Goal: Browse casually: Explore the website without a specific task or goal

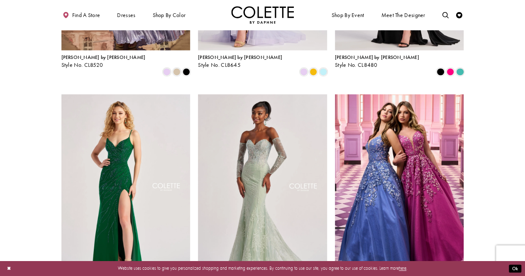
scroll to position [450, 0]
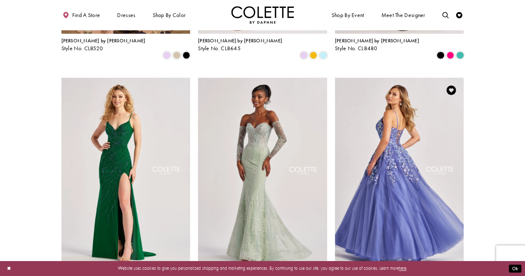
click at [412, 150] on img "Visit Colette by Daphne Style No. CL8420 Page" at bounding box center [399, 172] width 129 height 188
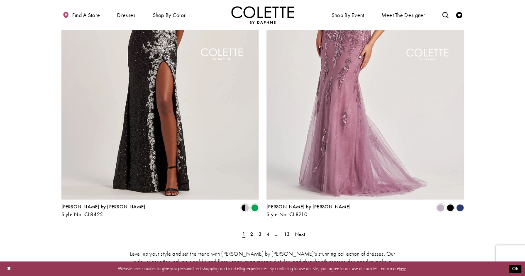
scroll to position [1081, 0]
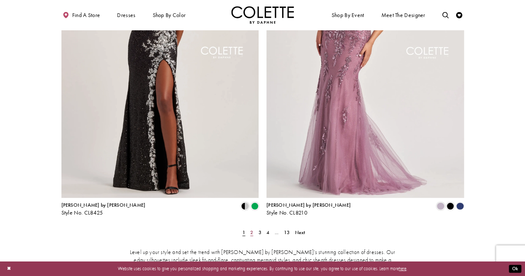
click at [252, 229] on span "2" at bounding box center [251, 232] width 3 height 7
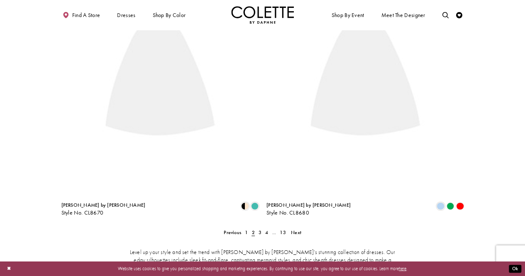
scroll to position [34, 0]
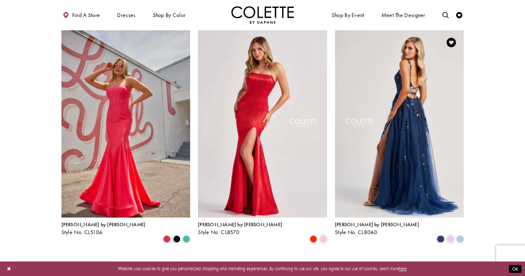
click at [378, 159] on img "Visit Colette by Daphne Style No. CL8060 Page" at bounding box center [399, 124] width 129 height 188
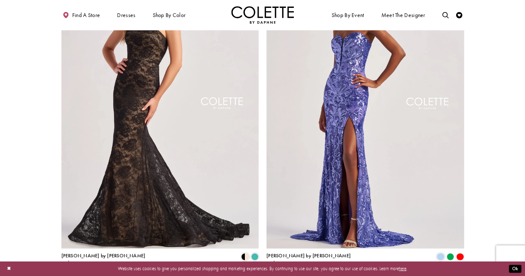
scroll to position [1047, 0]
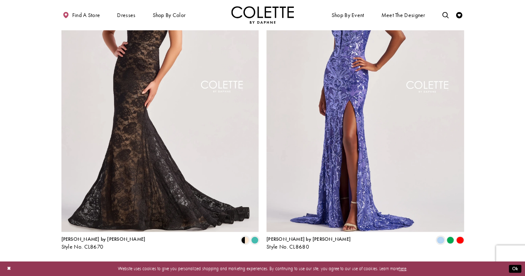
click at [257, 262] on link "3" at bounding box center [259, 266] width 7 height 9
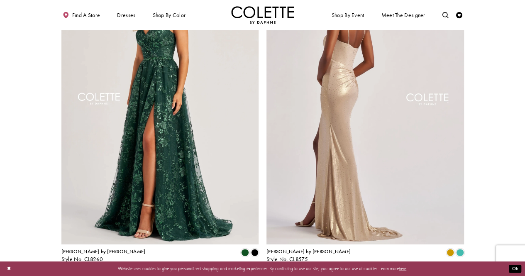
scroll to position [1047, 0]
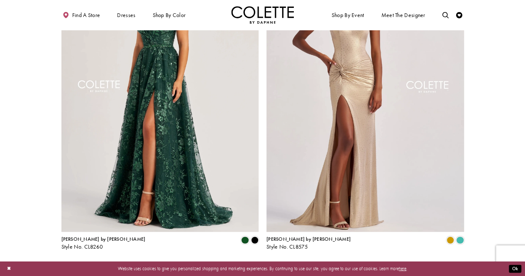
click at [266, 263] on span "4" at bounding box center [266, 266] width 3 height 7
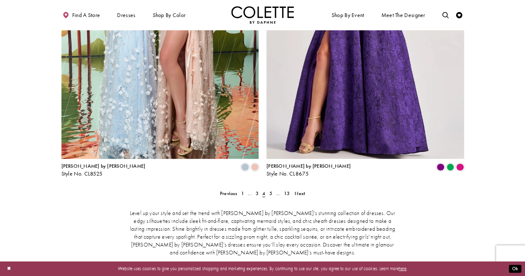
scroll to position [1096, 0]
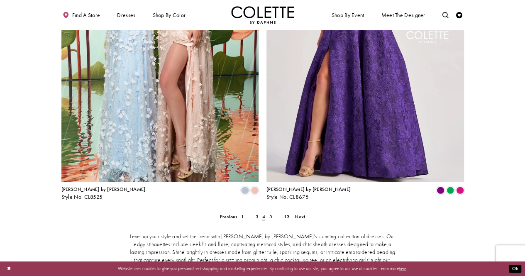
click at [270, 213] on span "5" at bounding box center [270, 216] width 3 height 7
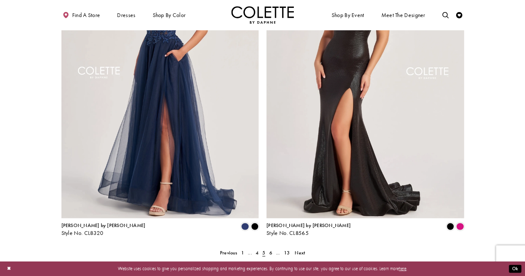
scroll to position [1113, 0]
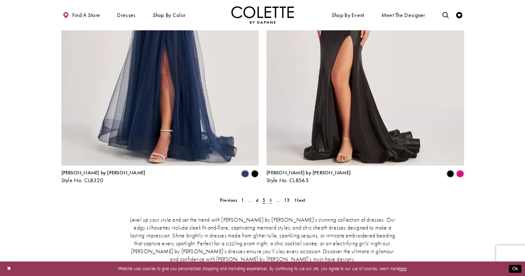
click at [272, 195] on link "6" at bounding box center [270, 199] width 7 height 9
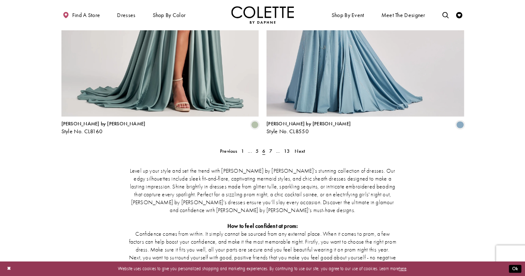
scroll to position [1163, 0]
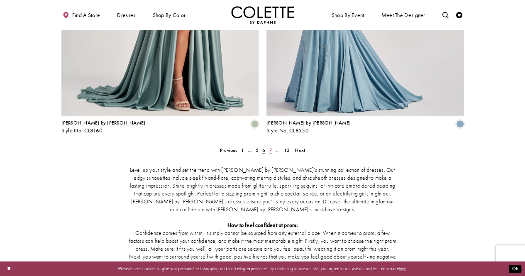
click at [270, 147] on span "7" at bounding box center [270, 150] width 3 height 7
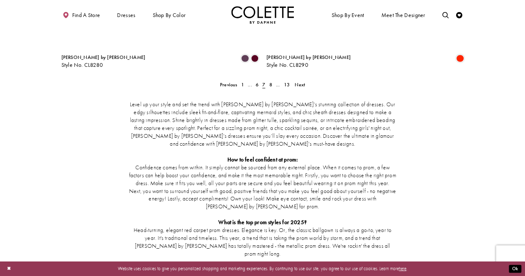
scroll to position [1229, 0]
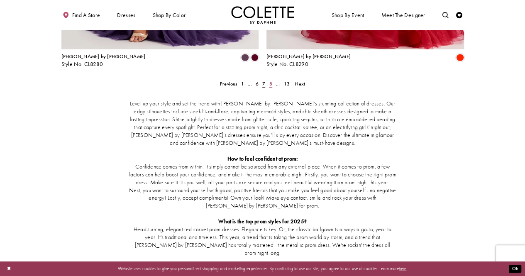
click at [269, 81] on span "8" at bounding box center [270, 84] width 3 height 7
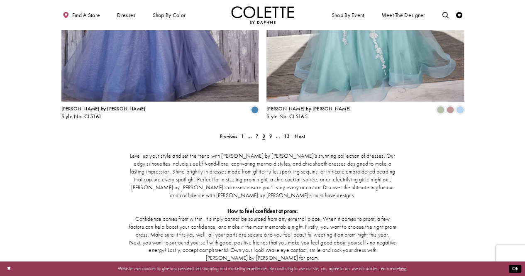
scroll to position [1179, 0]
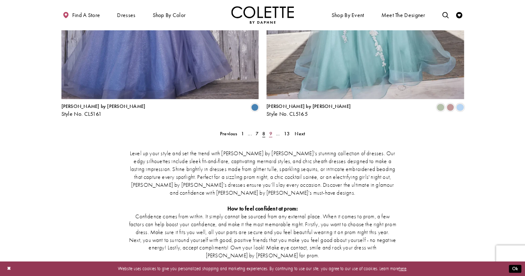
click at [268, 129] on link "9" at bounding box center [270, 133] width 7 height 9
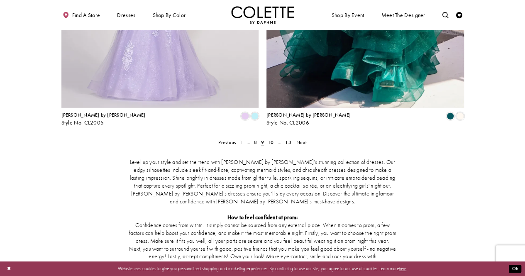
scroll to position [1172, 0]
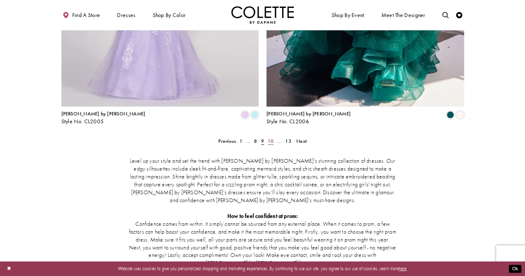
click at [266, 137] on link "10" at bounding box center [271, 141] width 10 height 9
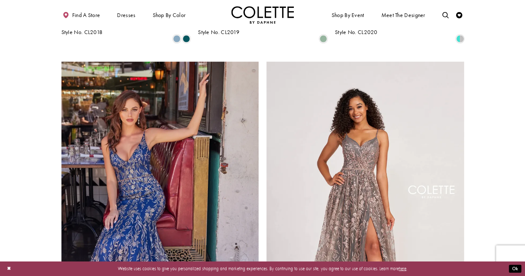
scroll to position [930, 0]
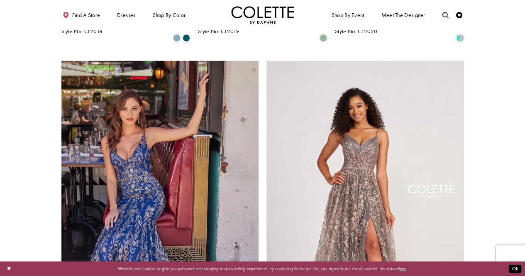
drag, startPoint x: 523, startPoint y: 176, endPoint x: 523, endPoint y: 239, distance: 63.1
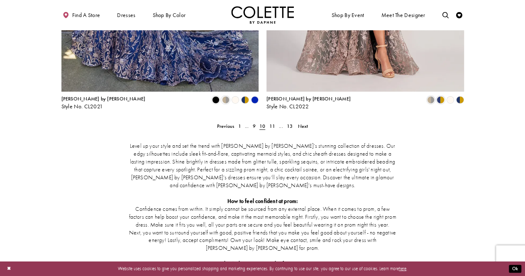
scroll to position [1186, 0]
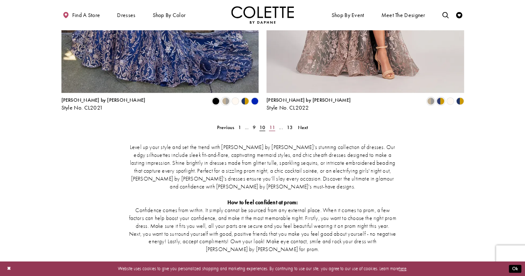
click at [273, 124] on span "11" at bounding box center [272, 127] width 6 height 7
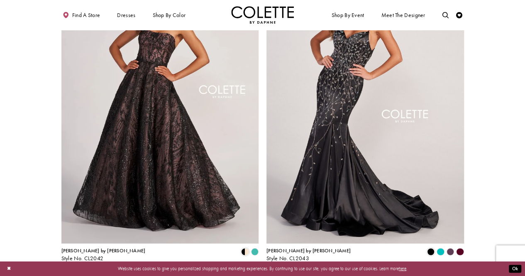
scroll to position [1075, 0]
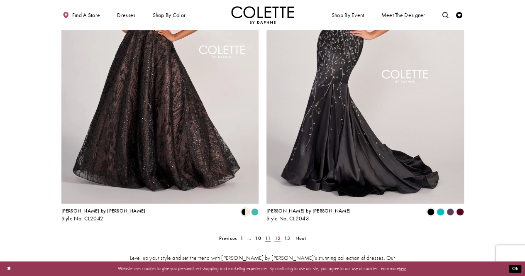
click at [279, 235] on span "12" at bounding box center [277, 238] width 6 height 7
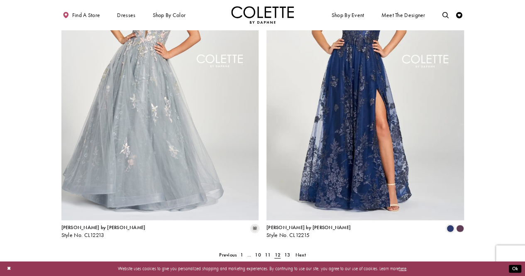
scroll to position [1080, 0]
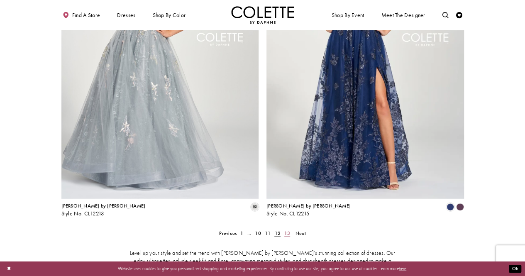
click at [289, 230] on span "13" at bounding box center [287, 233] width 6 height 7
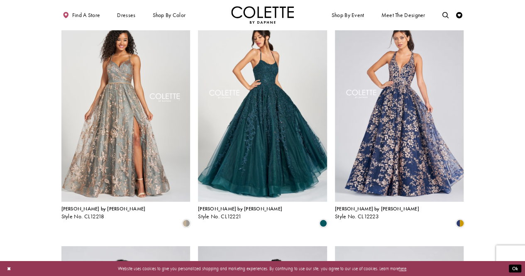
scroll to position [51, 0]
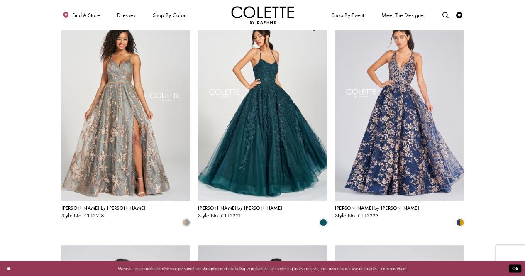
click at [251, 148] on img "Visit Colette by Daphne Style No. CL12221 Page" at bounding box center [262, 107] width 129 height 188
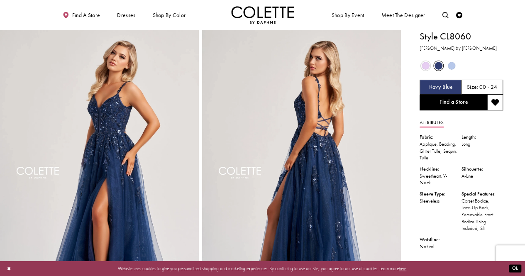
click at [449, 65] on span "Product color controls state depends on size chosen" at bounding box center [452, 66] width 8 height 8
click at [450, 65] on span "Product color controls state depends on size chosen" at bounding box center [452, 66] width 8 height 8
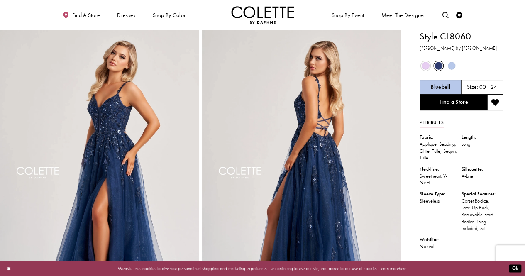
click at [450, 65] on span "Product color controls state depends on size chosen" at bounding box center [452, 66] width 8 height 8
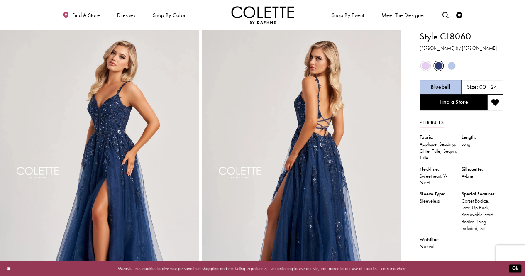
click at [450, 65] on span "Product color controls state depends on size chosen" at bounding box center [452, 66] width 8 height 8
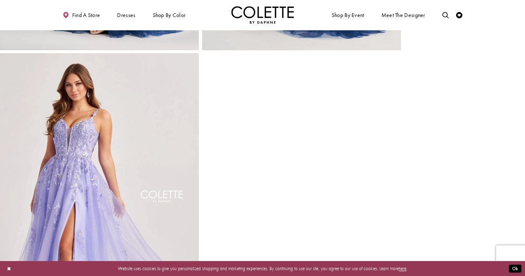
scroll to position [295, 0]
